Goal: Task Accomplishment & Management: Manage account settings

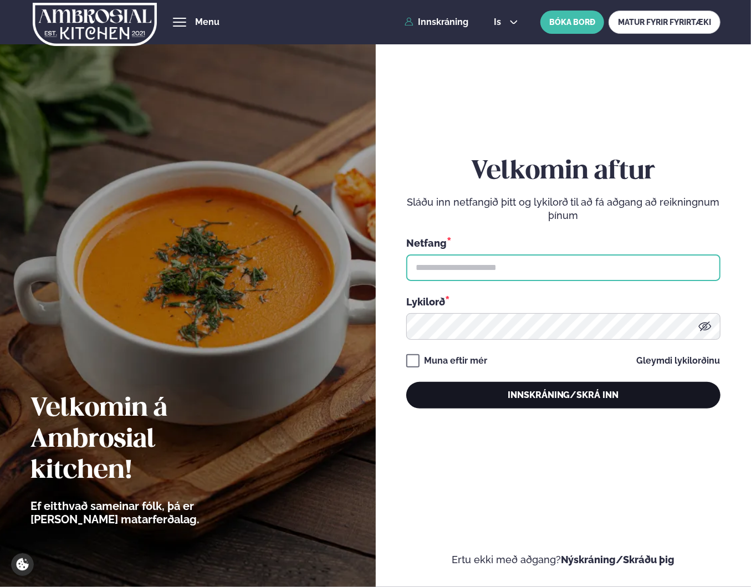
type input "**********"
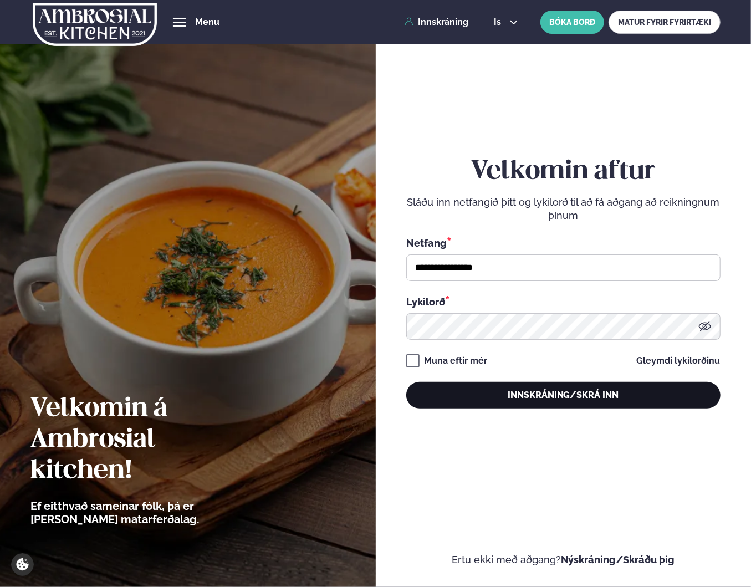
click at [575, 397] on button "Innskráning/Skrá inn" at bounding box center [563, 395] width 314 height 27
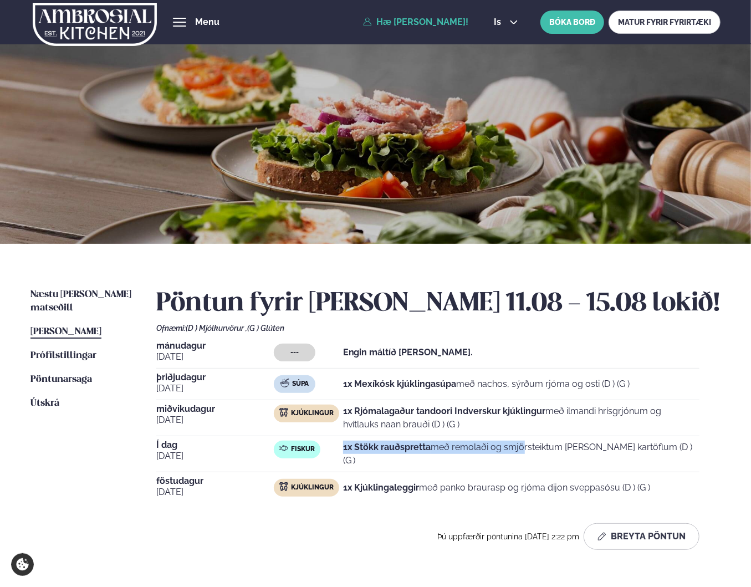
drag, startPoint x: 339, startPoint y: 461, endPoint x: 469, endPoint y: 458, distance: 130.2
click at [469, 458] on div "Í dag [DATE] Fiskur 1x Stökk rauðspretta með remolaði og smjörsteiktum [PERSON_…" at bounding box center [427, 456] width 543 height 32
click at [411, 482] on strong "1x Kjúklingaleggir" at bounding box center [381, 487] width 76 height 11
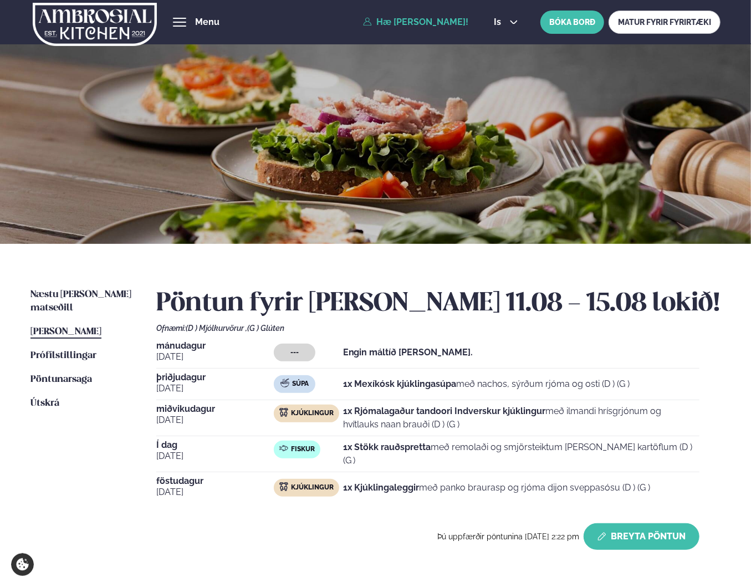
click at [638, 538] on button "Breyta Pöntun" at bounding box center [641, 536] width 116 height 27
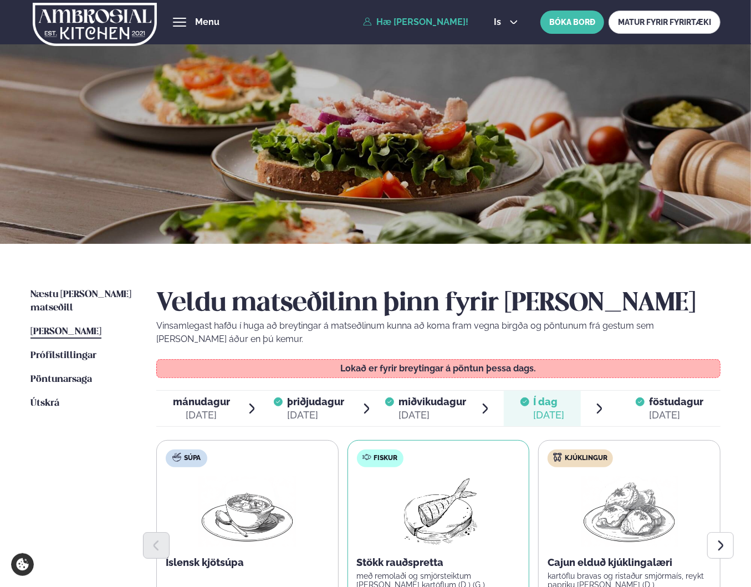
click at [661, 414] on div "[DATE]" at bounding box center [676, 414] width 54 height 13
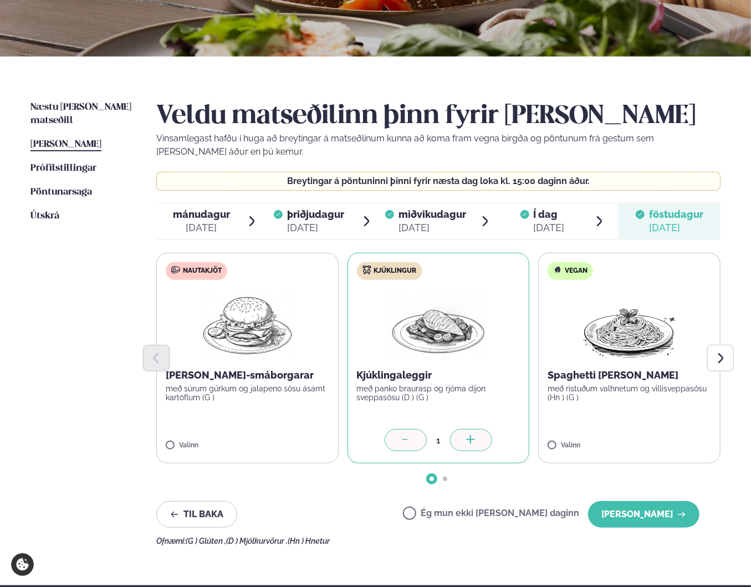
scroll to position [222, 0]
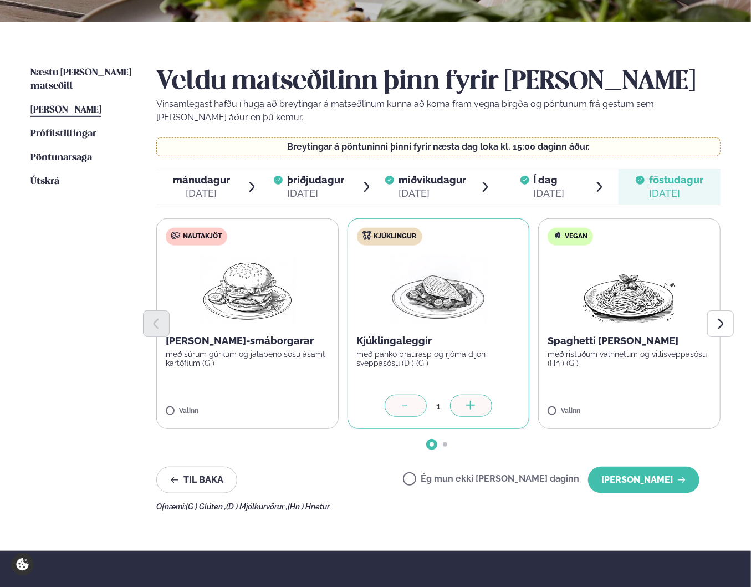
click at [481, 471] on div "Ég mun ekki [PERSON_NAME] daginn [PERSON_NAME]" at bounding box center [551, 479] width 296 height 27
click at [485, 481] on label "Ég mun ekki [PERSON_NAME] daginn" at bounding box center [491, 480] width 176 height 12
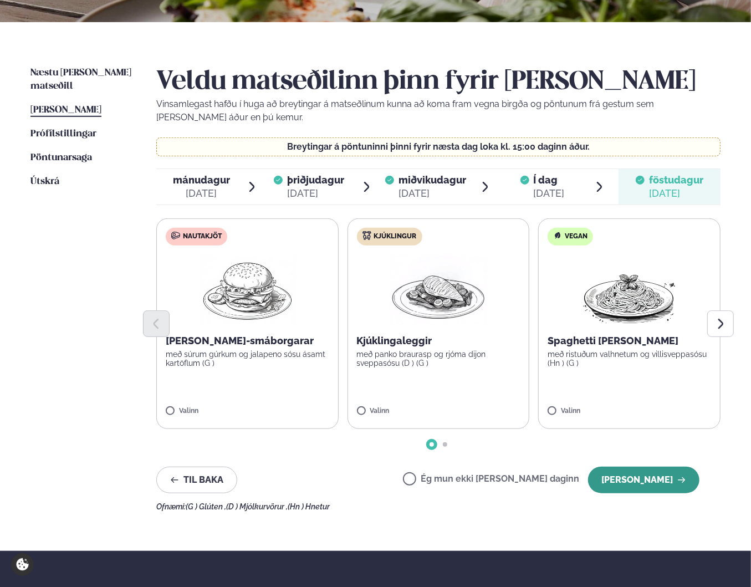
click at [645, 478] on button "[PERSON_NAME]" at bounding box center [643, 479] width 111 height 27
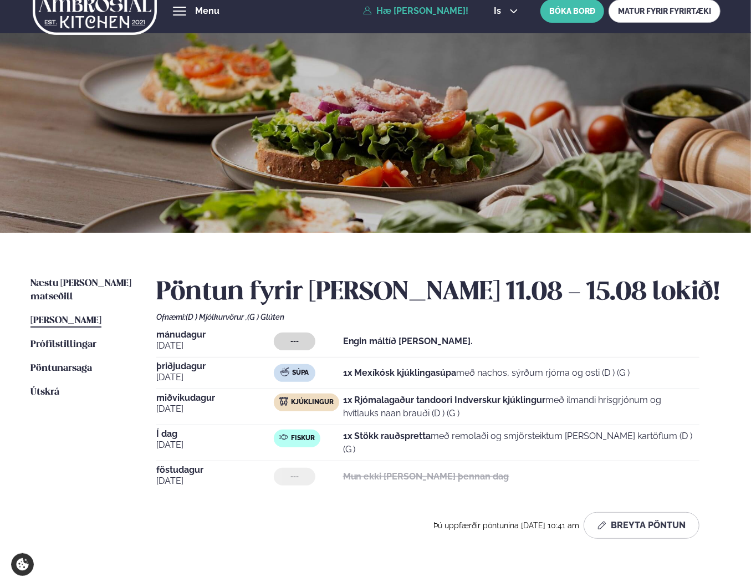
scroll to position [0, 0]
